Goal: Information Seeking & Learning: Learn about a topic

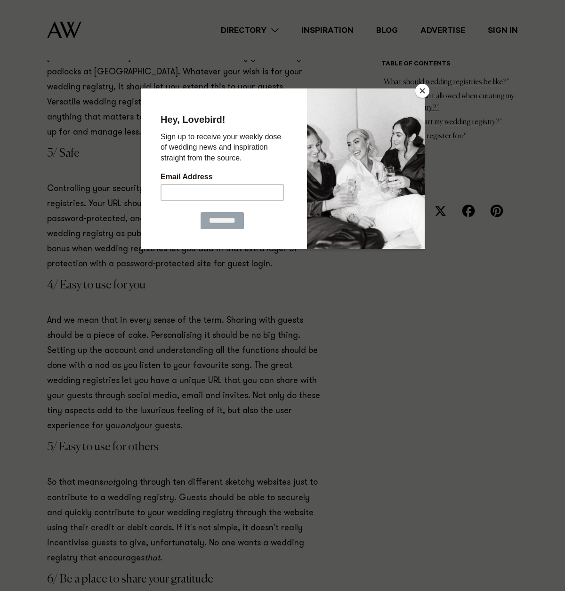
scroll to position [1217, 0]
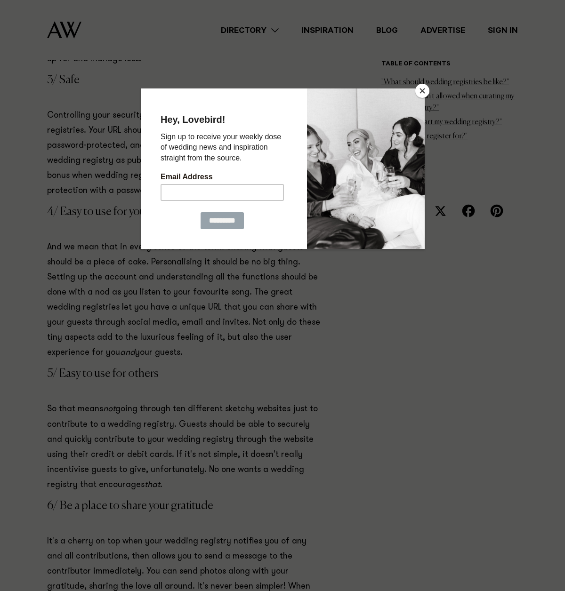
click at [423, 89] on button "Close" at bounding box center [422, 91] width 14 height 14
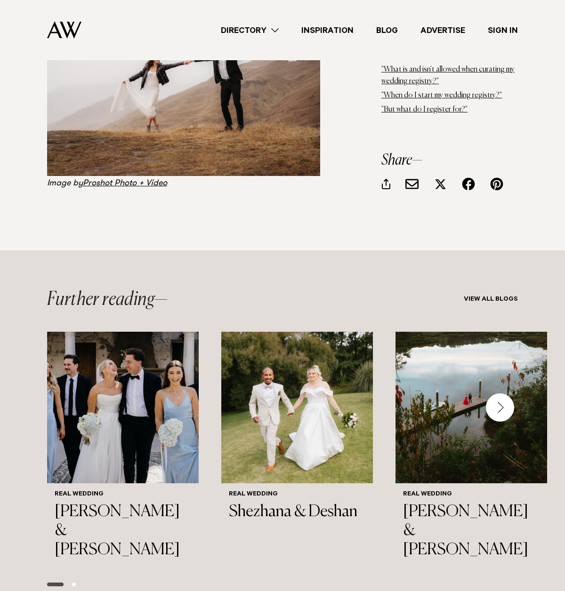
scroll to position [4300, 0]
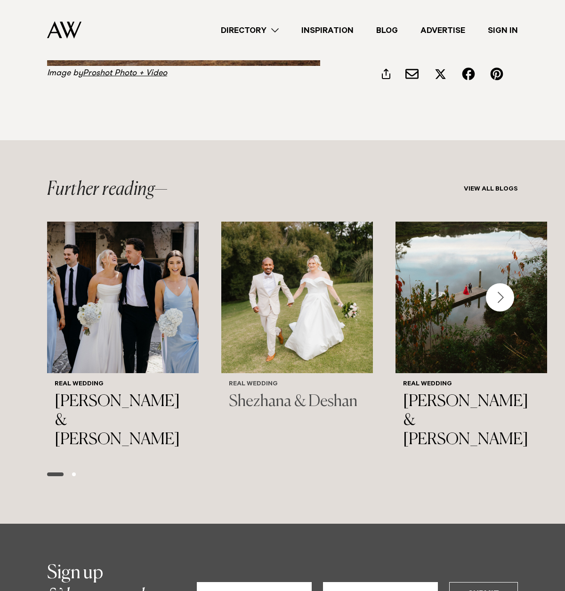
click at [278, 246] on img "2 / 3" at bounding box center [297, 298] width 152 height 152
click at [498, 283] on div "Next slide" at bounding box center [500, 297] width 28 height 28
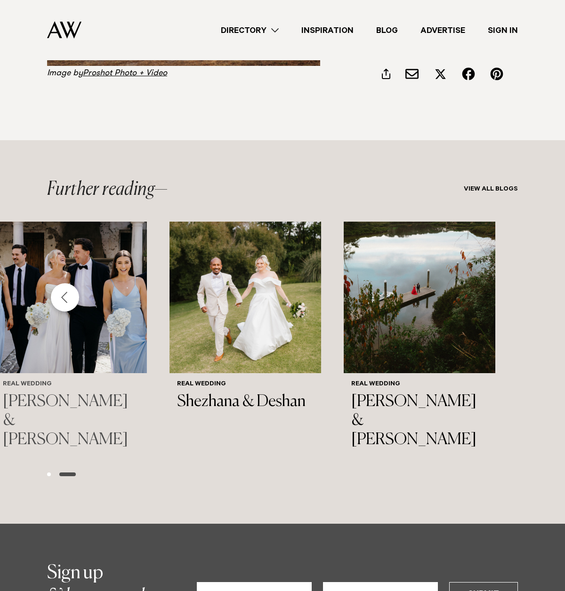
click at [87, 222] on img "1 / 3" at bounding box center [71, 298] width 152 height 152
